Goal: Task Accomplishment & Management: Manage account settings

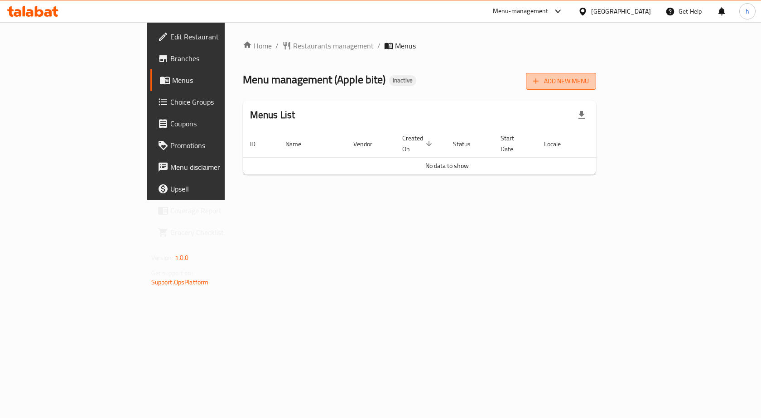
click at [589, 86] on span "Add New Menu" at bounding box center [561, 81] width 56 height 11
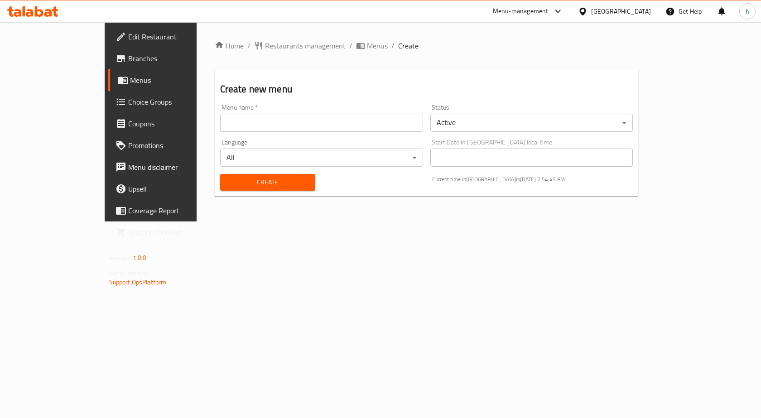
click at [312, 126] on input "text" at bounding box center [321, 123] width 203 height 18
type input "16/9"
click at [265, 180] on span "Create" at bounding box center [267, 182] width 81 height 11
click at [367, 43] on span "Menus" at bounding box center [377, 45] width 21 height 11
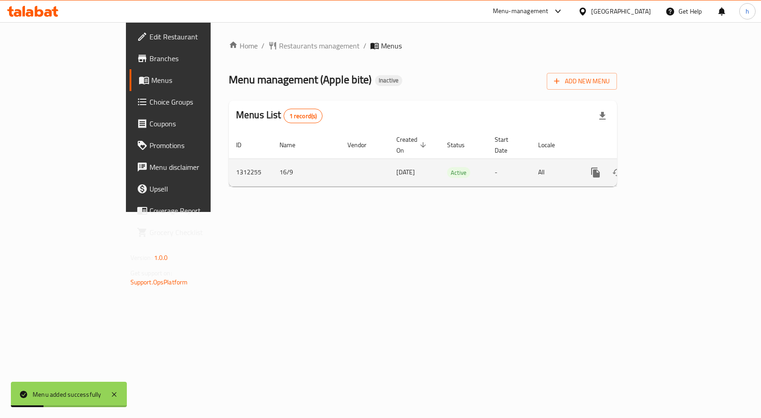
click at [666, 167] on icon "enhanced table" at bounding box center [660, 172] width 11 height 11
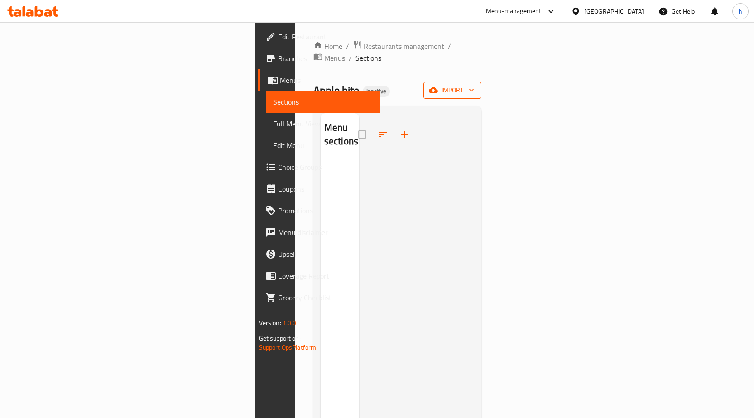
click at [474, 85] on span "import" at bounding box center [452, 90] width 43 height 11
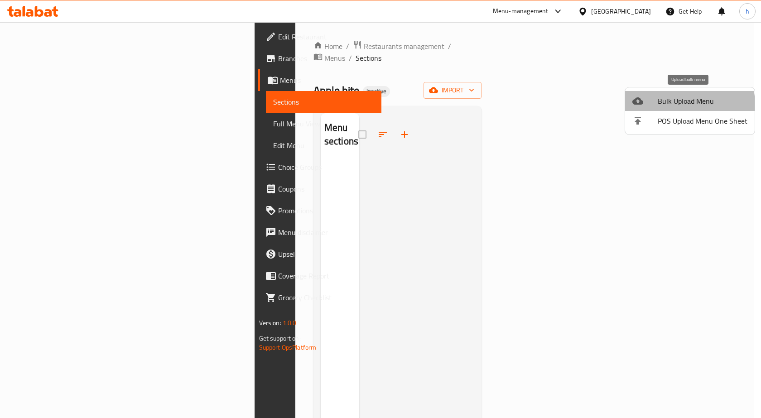
click at [686, 104] on span "Bulk Upload Menu" at bounding box center [702, 101] width 90 height 11
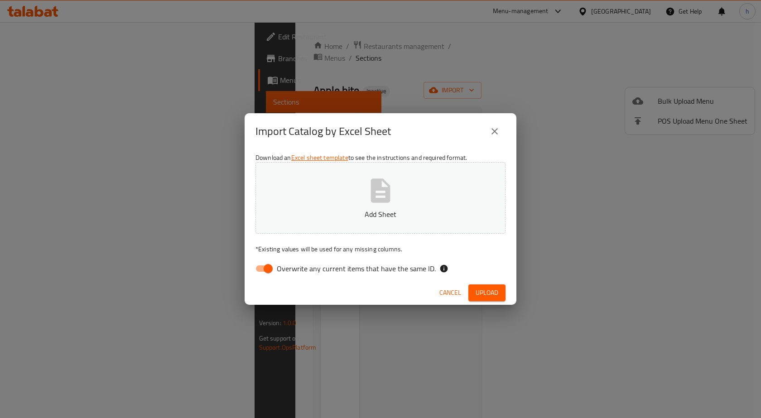
click at [262, 268] on input "Overwrite any current items that have the same ID." at bounding box center [268, 268] width 52 height 17
checkbox input "false"
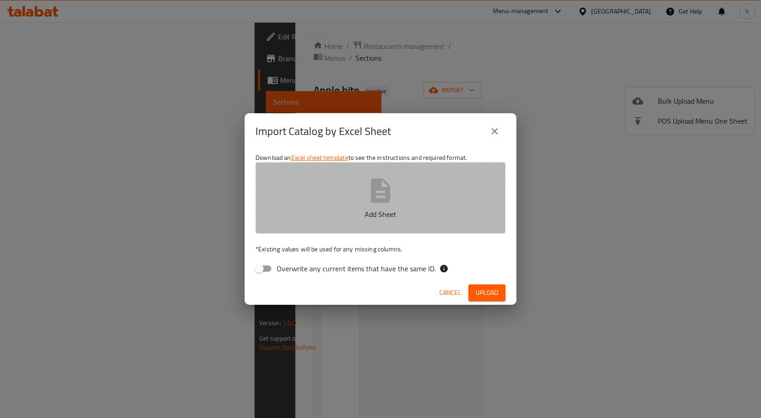
click at [353, 230] on button "Add Sheet" at bounding box center [380, 198] width 250 height 72
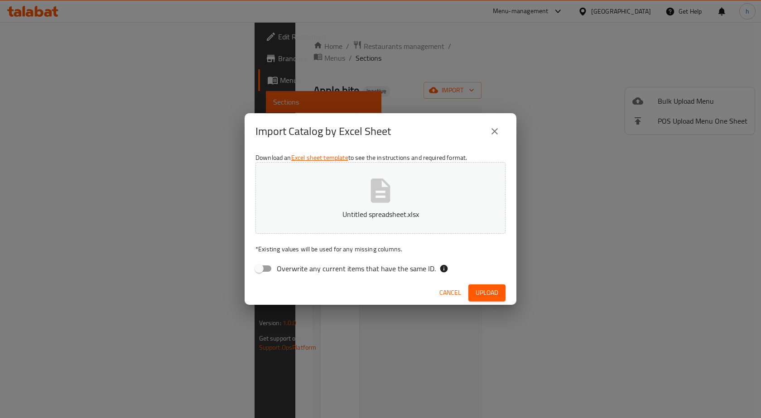
click at [481, 283] on div "Cancel Upload" at bounding box center [380, 293] width 272 height 24
click at [485, 292] on span "Upload" at bounding box center [486, 292] width 23 height 11
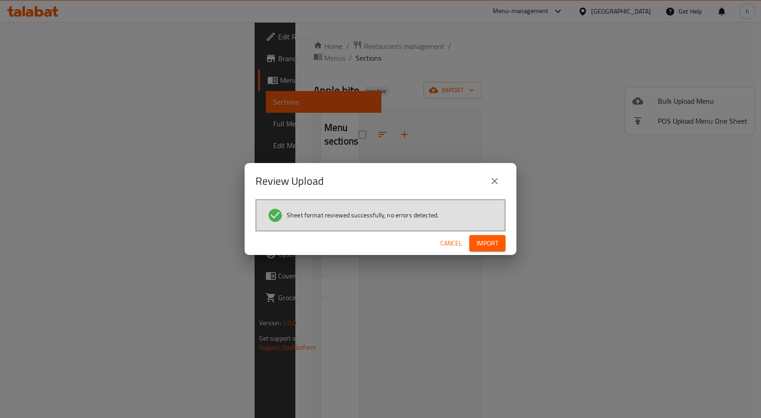
click at [489, 250] on button "Import" at bounding box center [487, 243] width 36 height 17
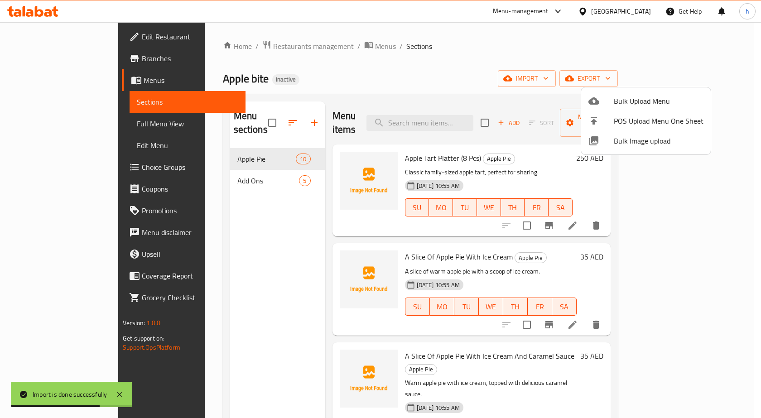
click at [70, 120] on div at bounding box center [380, 209] width 761 height 418
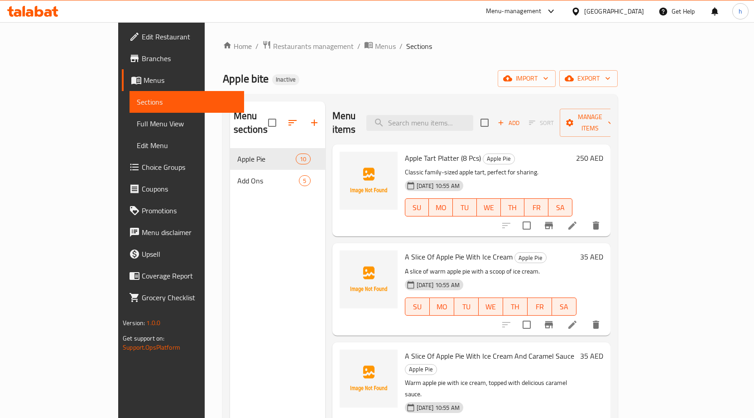
click at [137, 124] on span "Full Menu View" at bounding box center [187, 123] width 100 height 11
